Goal: Check status: Check status

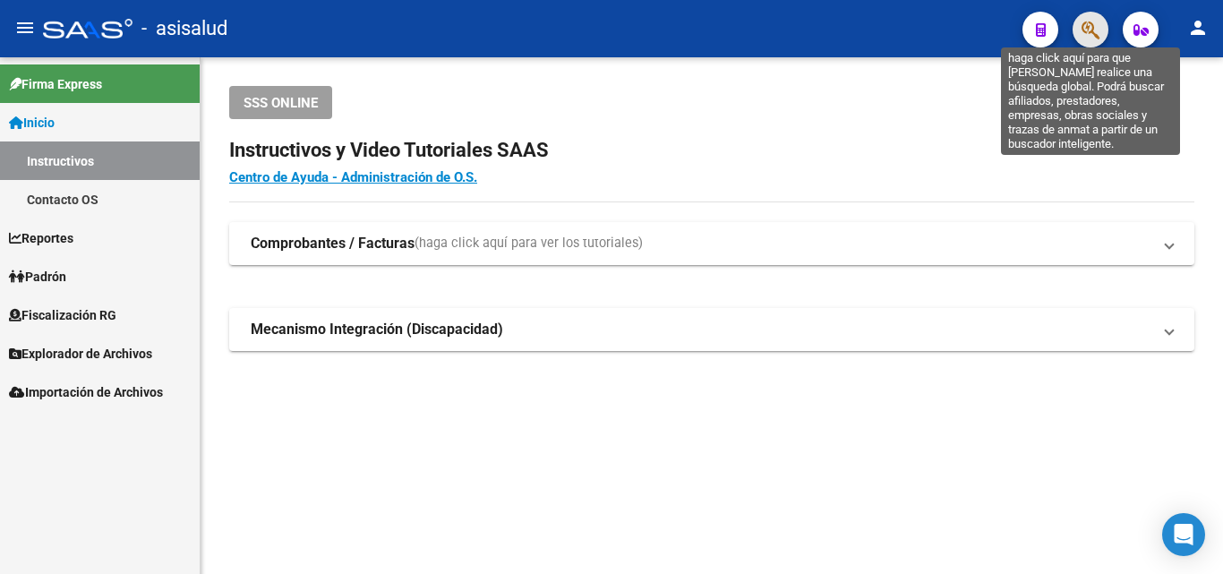
click at [1092, 24] on icon "button" at bounding box center [1091, 30] width 18 height 21
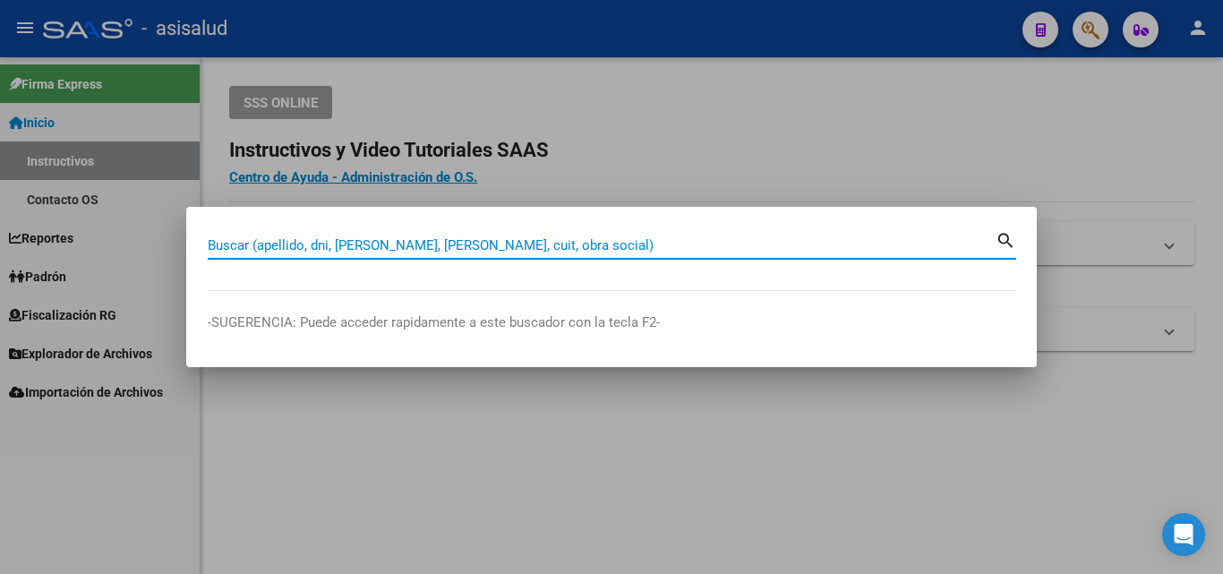
paste input "38199966"
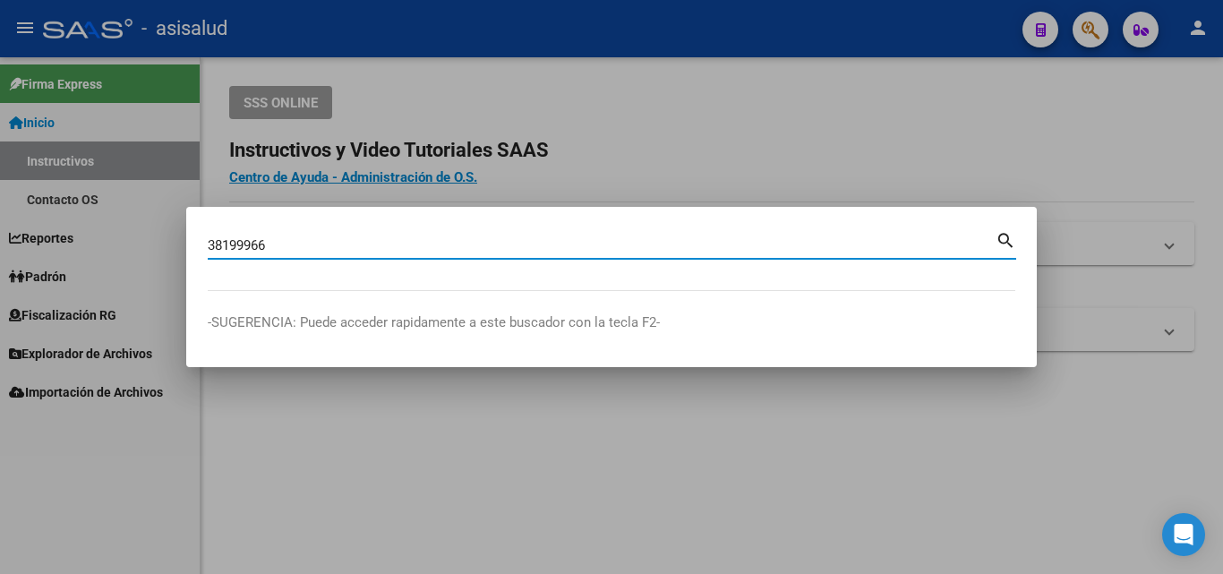
type input "38199966"
click at [1011, 236] on mat-icon "search" at bounding box center [1006, 238] width 21 height 21
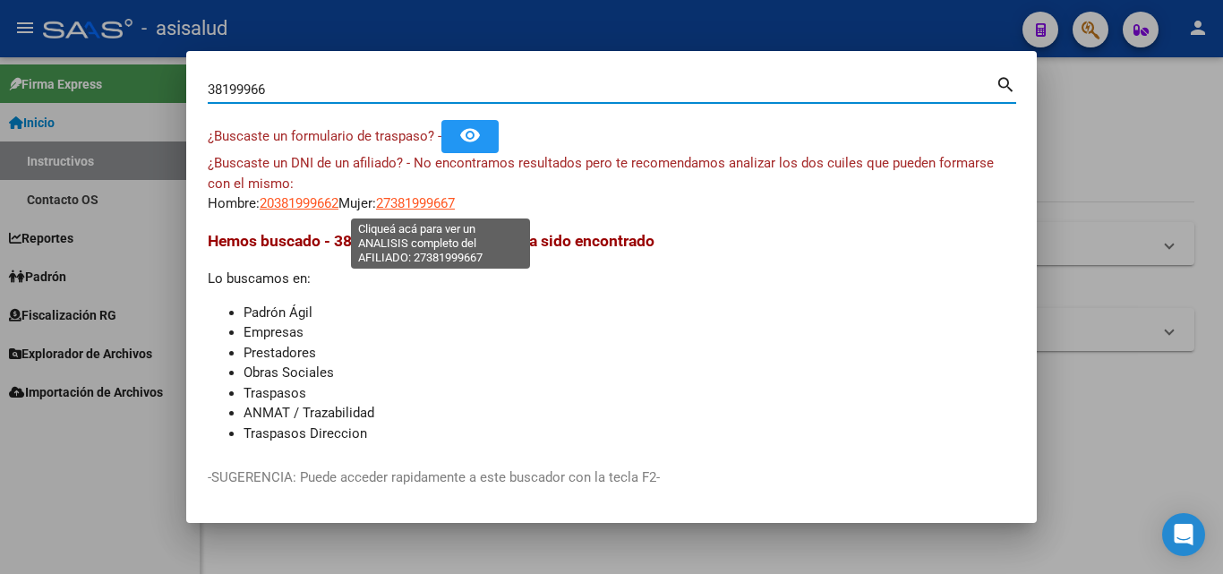
click at [423, 206] on span "27381999667" at bounding box center [415, 203] width 79 height 16
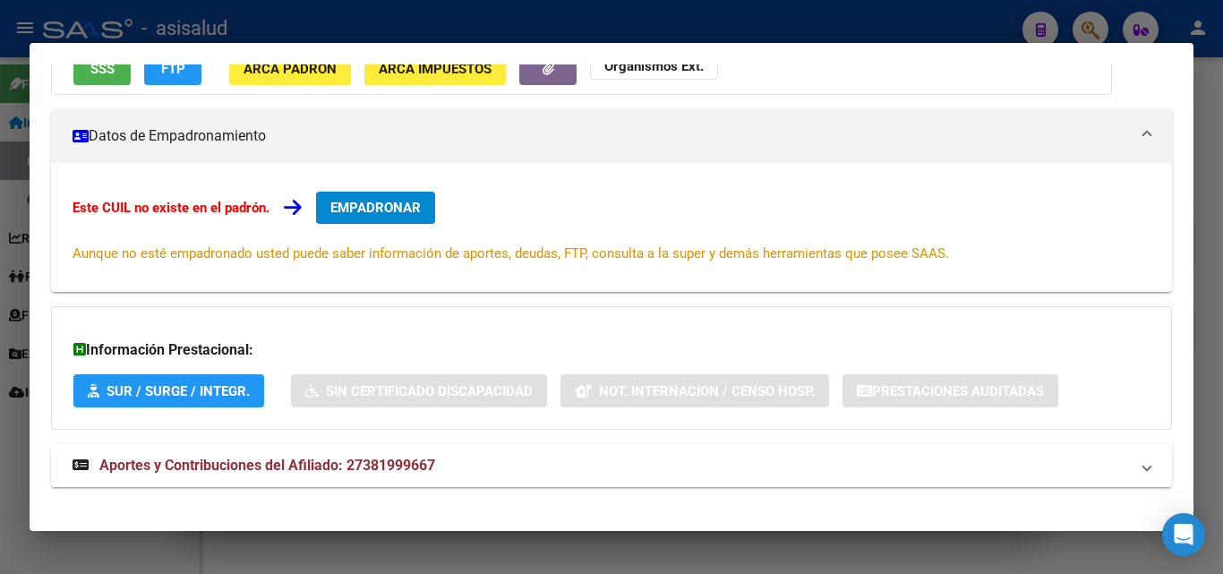
scroll to position [221, 0]
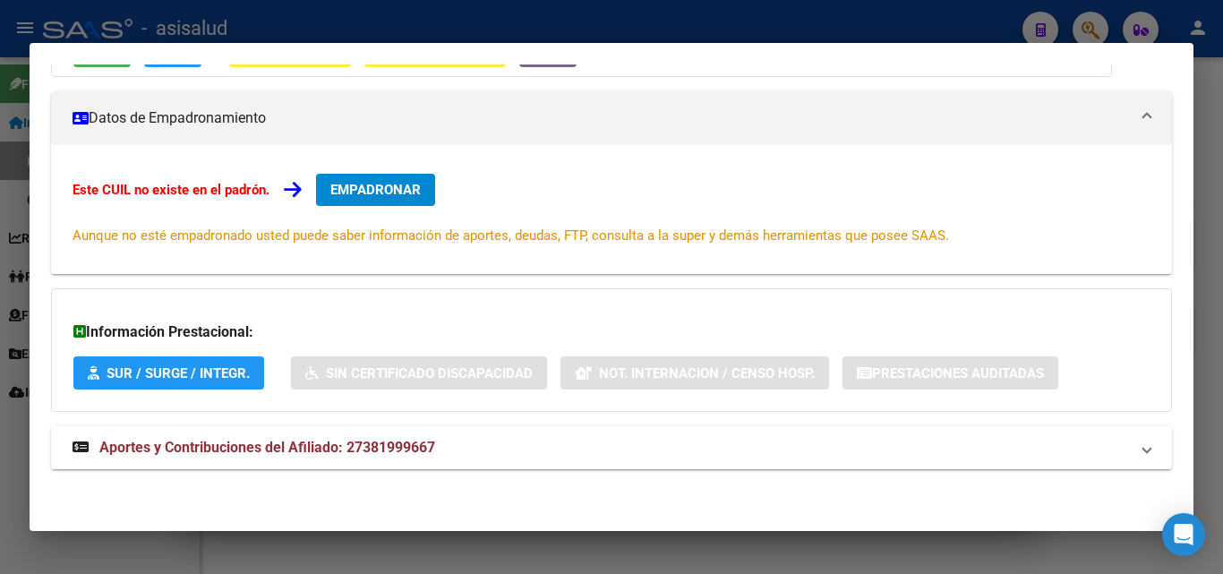
click at [337, 450] on span "Aportes y Contribuciones del Afiliado: 27381999667" at bounding box center [267, 447] width 336 height 17
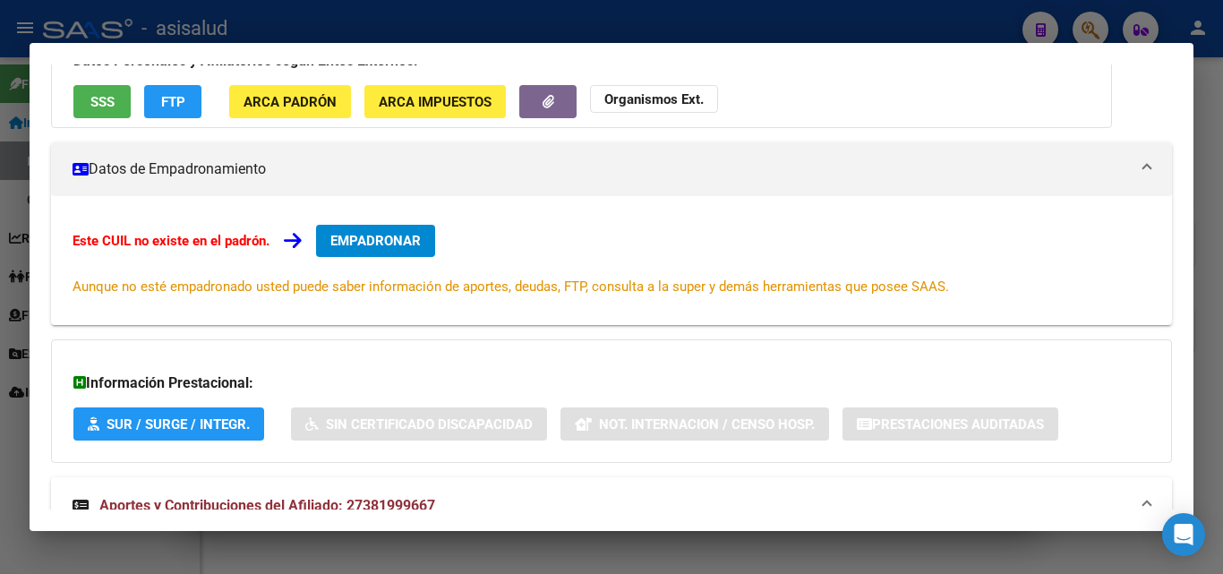
scroll to position [448, 0]
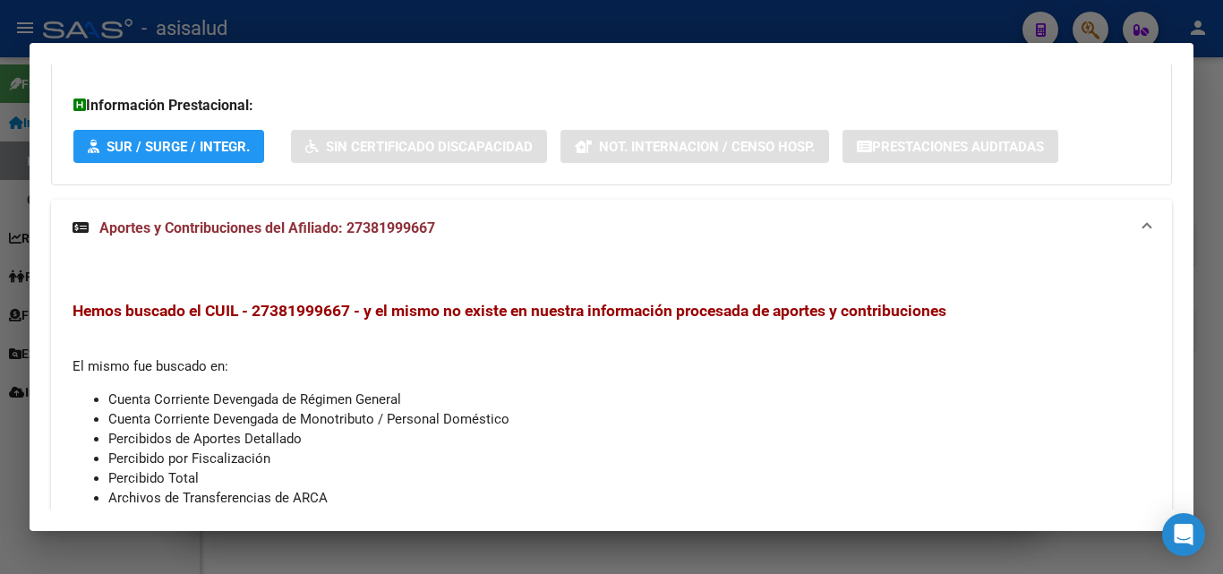
drag, startPoint x: 385, startPoint y: 208, endPoint x: 299, endPoint y: 323, distance: 144.0
click at [287, 331] on div "Hemos buscado el CUIL - 27381999667 - y el mismo no existe en nuestra informaci…" at bounding box center [612, 434] width 1078 height 266
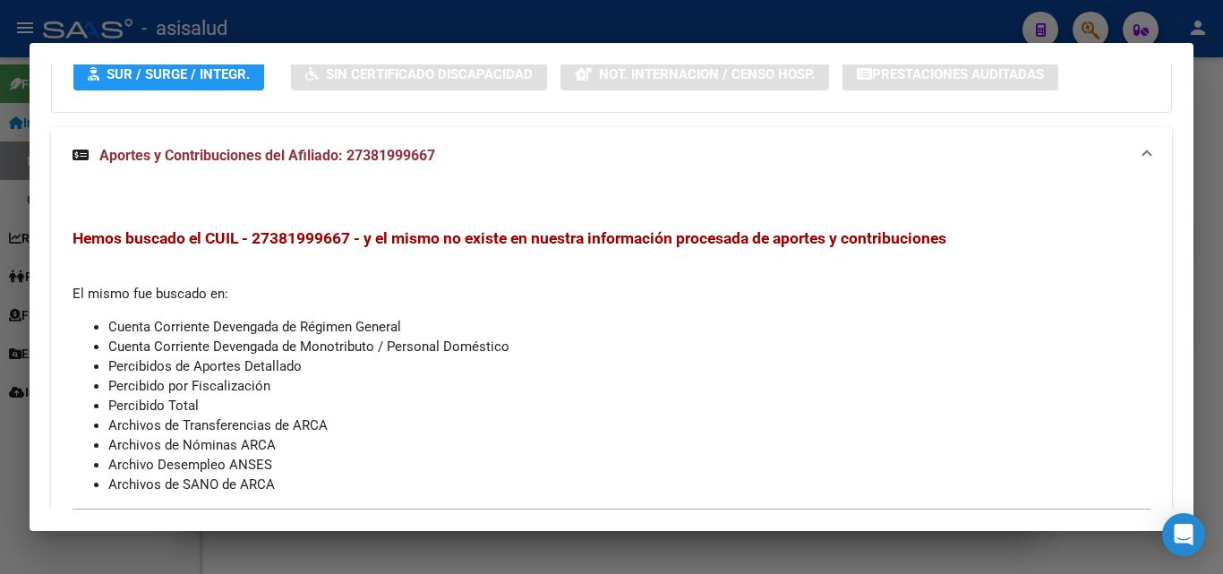
scroll to position [537, 0]
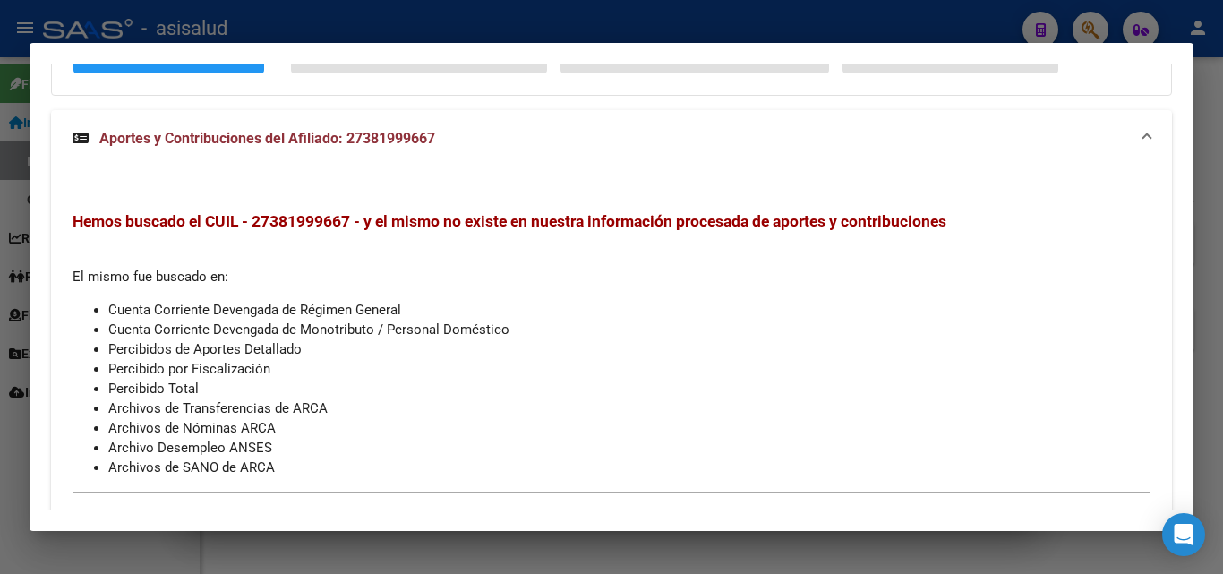
drag, startPoint x: 351, startPoint y: 218, endPoint x: 252, endPoint y: 225, distance: 99.7
click at [252, 225] on span "Hemos buscado el CUIL - 27381999667 - y el mismo no existe en nuestra informaci…" at bounding box center [510, 221] width 874 height 18
copy span "27381999667"
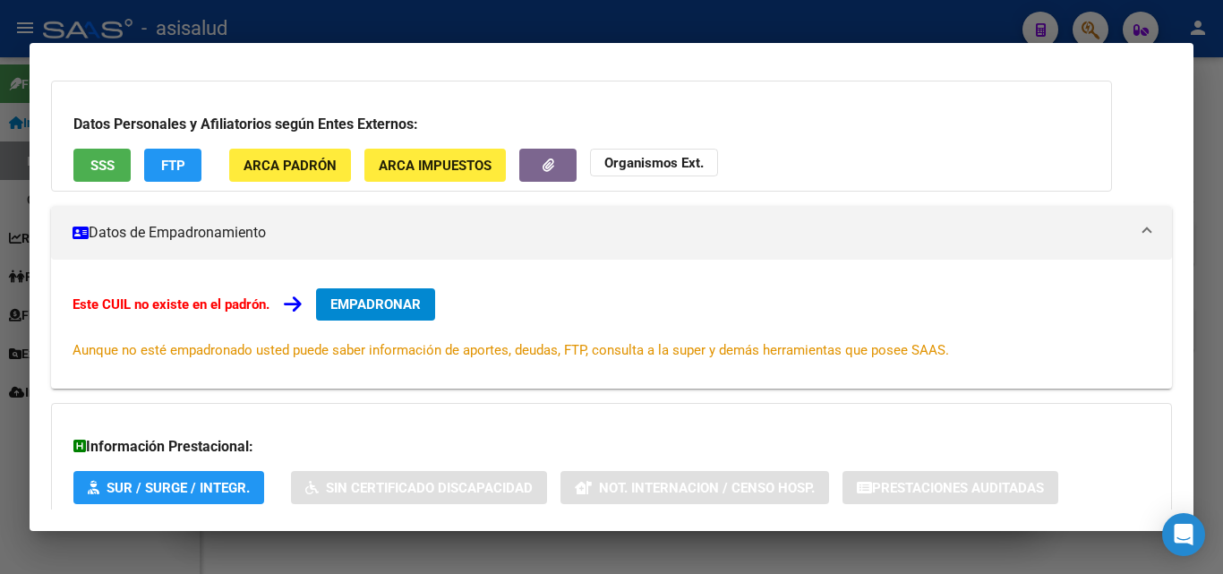
scroll to position [52, 0]
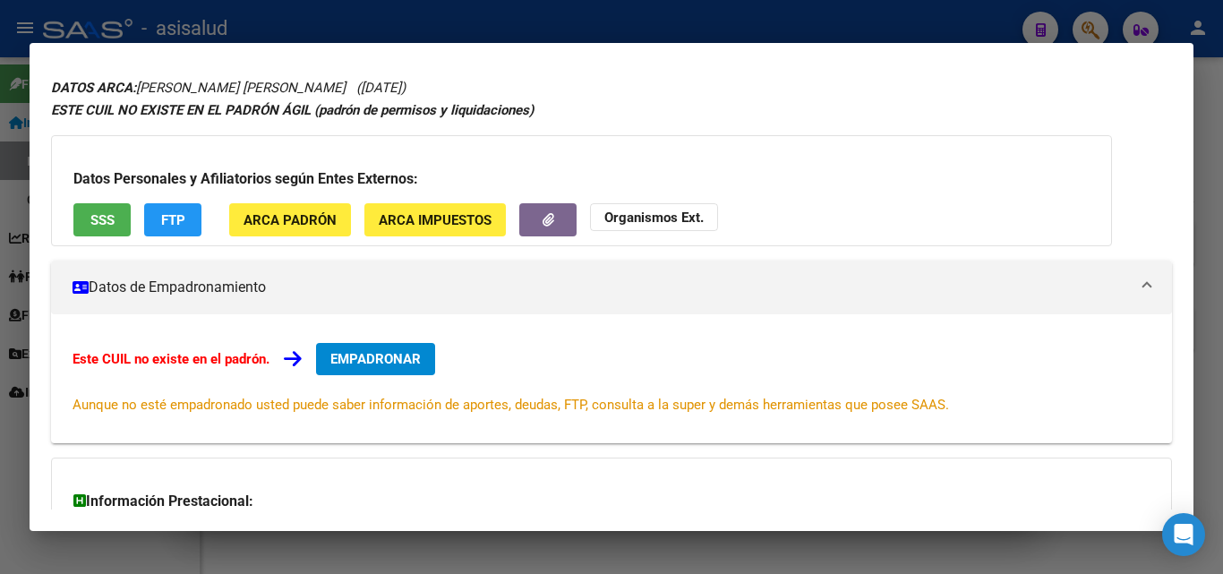
click at [174, 218] on span "FTP" at bounding box center [173, 220] width 24 height 16
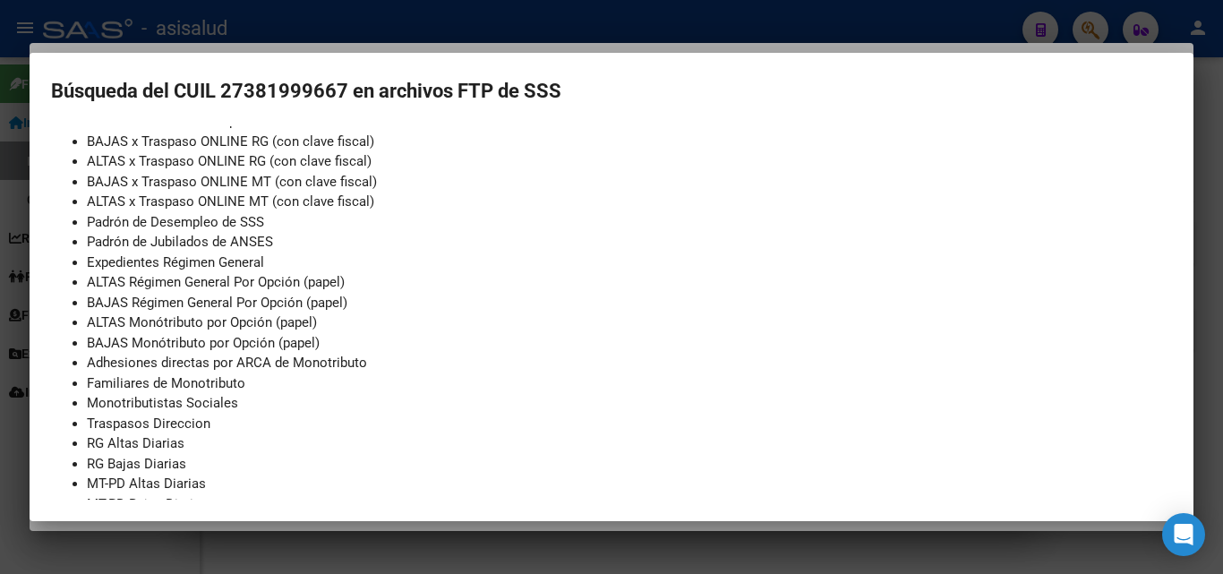
scroll to position [214, 0]
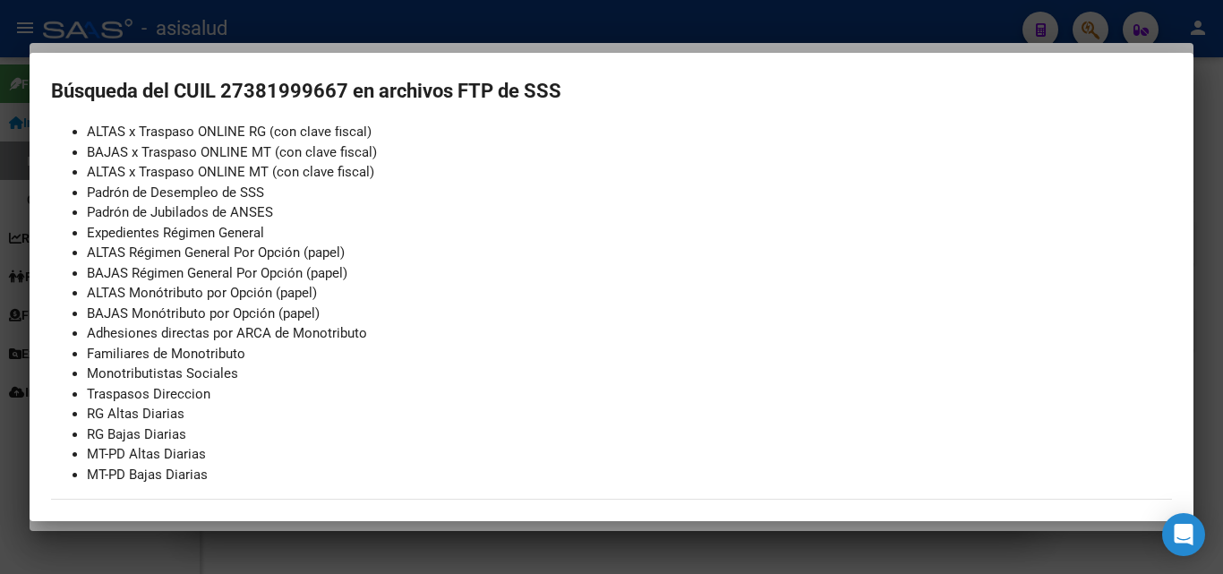
click at [1215, 100] on div at bounding box center [611, 287] width 1223 height 574
